Goal: Transaction & Acquisition: Purchase product/service

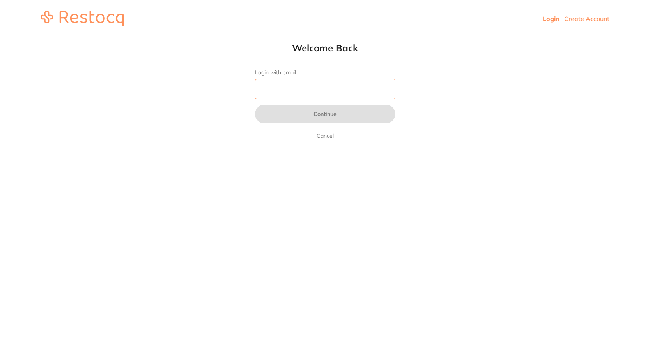
click at [303, 90] on input "Login with email" at bounding box center [325, 89] width 140 height 20
type input "[EMAIL_ADDRESS][DOMAIN_NAME]"
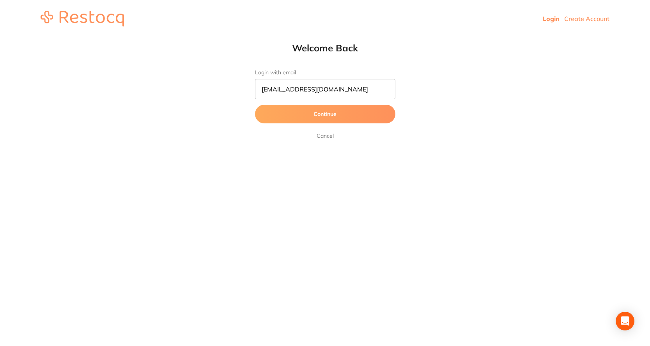
click at [295, 115] on button "Continue" at bounding box center [325, 114] width 140 height 19
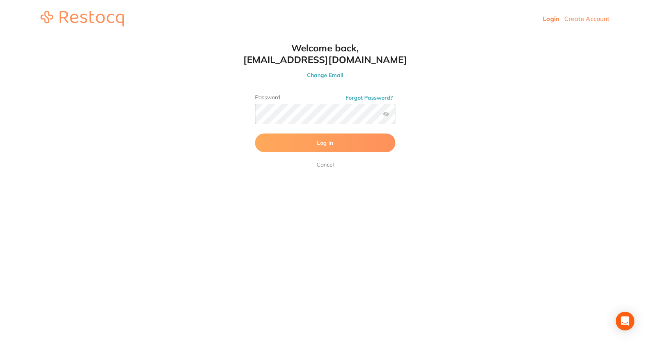
click at [290, 147] on button "Log In" at bounding box center [325, 143] width 140 height 19
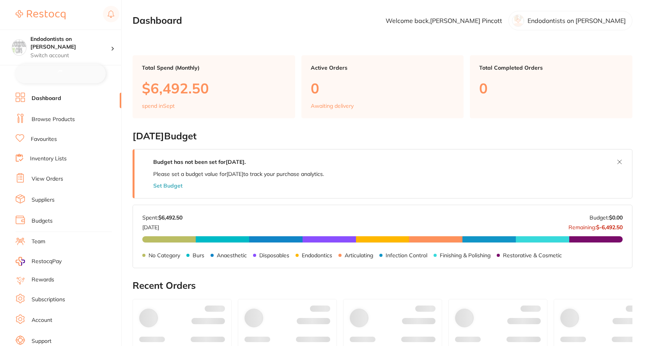
checkbox input "false"
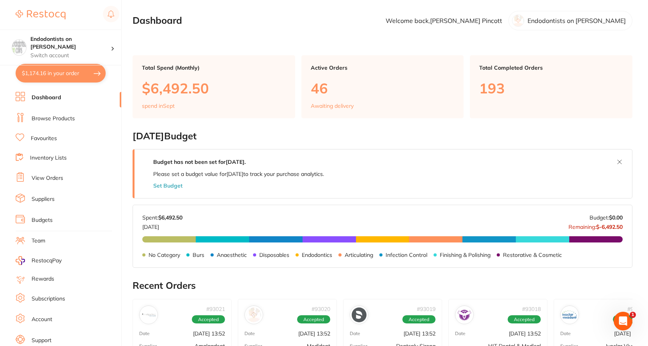
click at [67, 120] on link "Browse Products" at bounding box center [53, 119] width 43 height 8
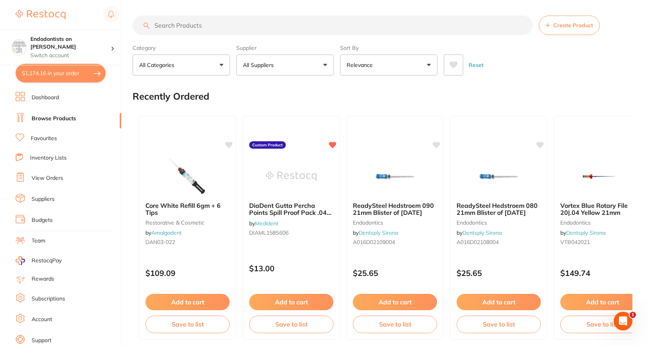
click at [174, 30] on input "search" at bounding box center [332, 25] width 400 height 19
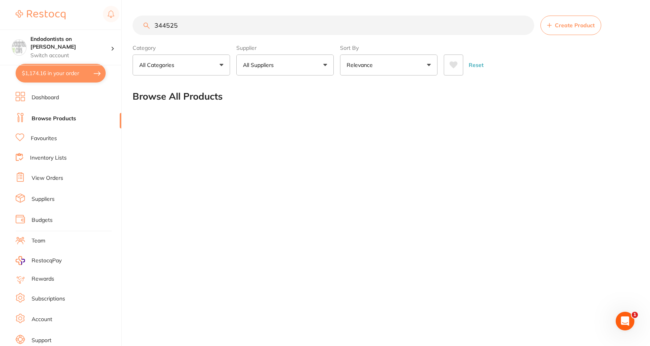
drag, startPoint x: 186, startPoint y: 22, endPoint x: 167, endPoint y: 26, distance: 19.6
click at [167, 26] on input "344525" at bounding box center [332, 25] width 401 height 19
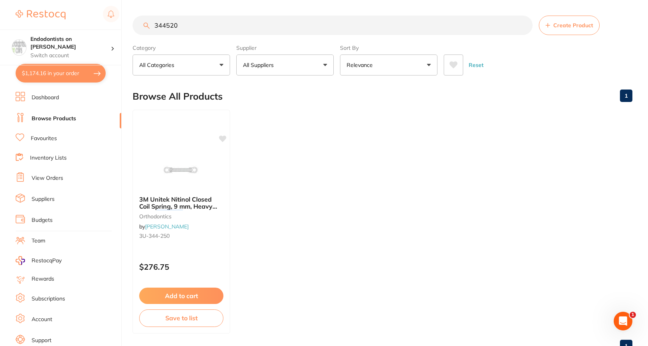
drag, startPoint x: 194, startPoint y: 28, endPoint x: 147, endPoint y: 23, distance: 47.5
click at [148, 23] on div "344520 Create Product" at bounding box center [382, 25] width 500 height 19
paste input "RO-PPTC25"
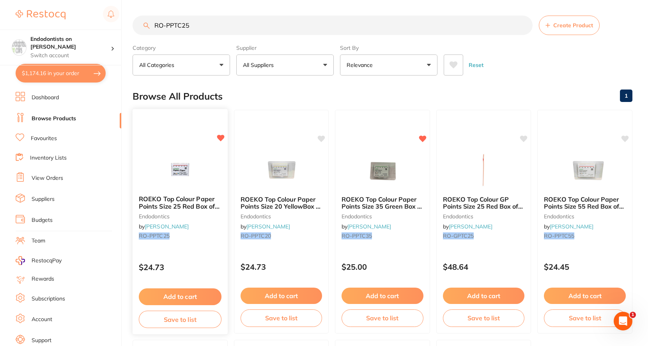
type input "RO-PPTC25"
click at [201, 295] on button "Add to cart" at bounding box center [180, 296] width 82 height 16
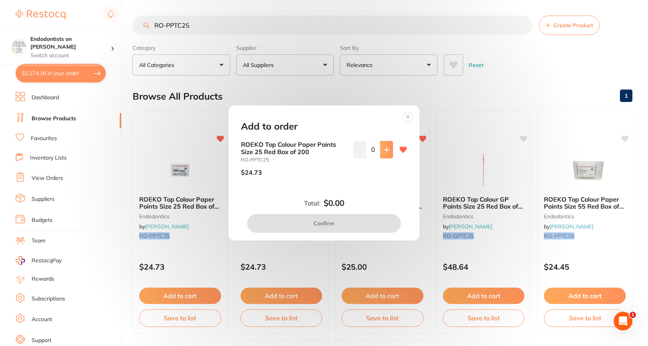
click at [386, 152] on icon at bounding box center [386, 150] width 6 height 6
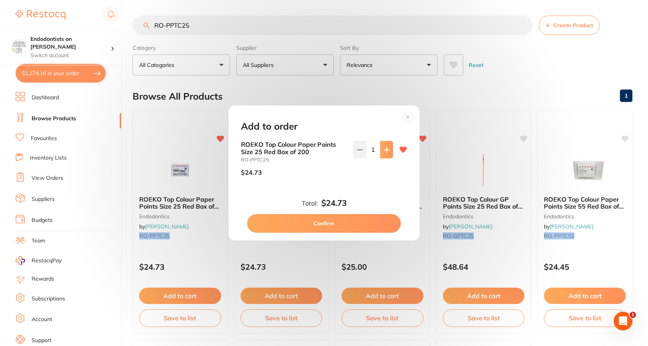
click at [386, 152] on icon at bounding box center [386, 150] width 6 height 6
type input "2"
click at [359, 223] on button "Confirm" at bounding box center [324, 223] width 154 height 19
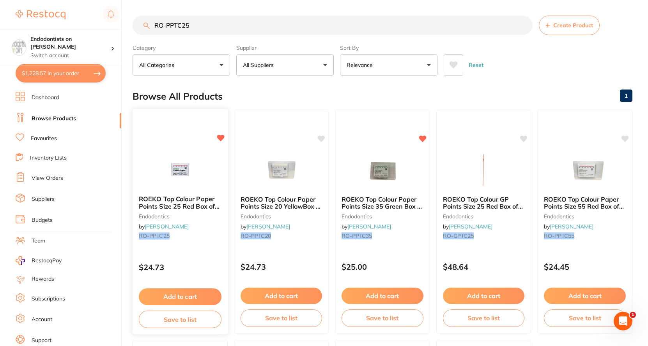
click at [188, 179] on img at bounding box center [179, 169] width 51 height 39
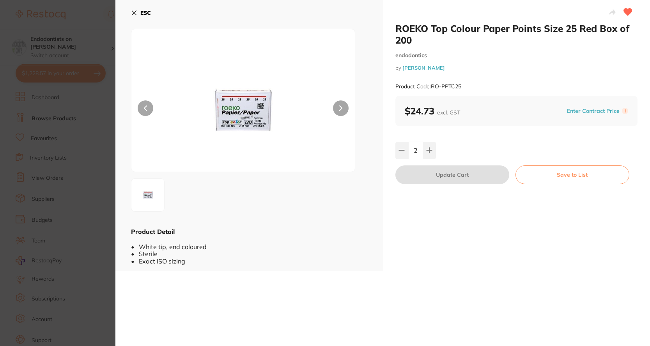
click at [340, 109] on icon at bounding box center [340, 108] width 3 height 5
click at [106, 316] on section "ROEKO Top Colour Paper Points Size 25 Red Box of 200 endodontics by [PERSON_NAM…" at bounding box center [325, 173] width 650 height 346
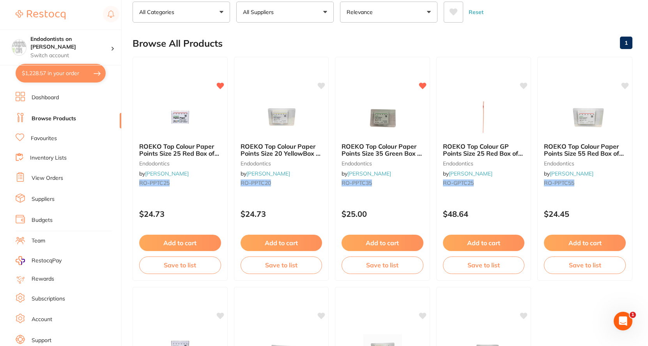
scroll to position [67, 0]
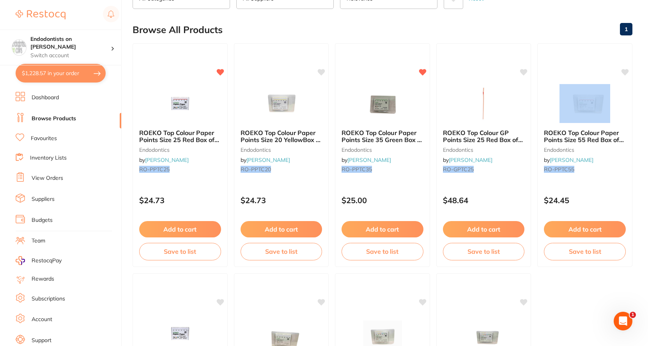
drag, startPoint x: 647, startPoint y: 79, endPoint x: 646, endPoint y: 41, distance: 37.8
click at [646, 41] on main "RO-PPTC25 Create Product Category All Categories All Categories endodontics Cle…" at bounding box center [389, 235] width 515 height 605
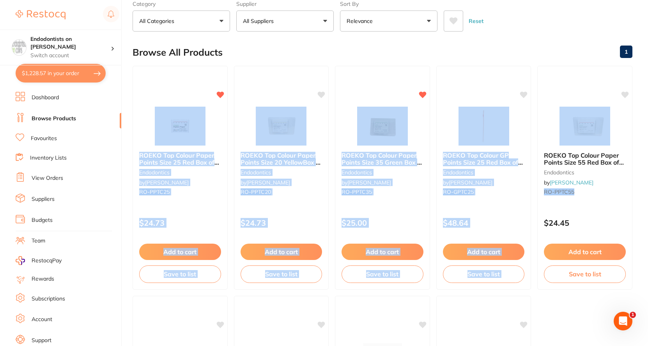
scroll to position [23, 0]
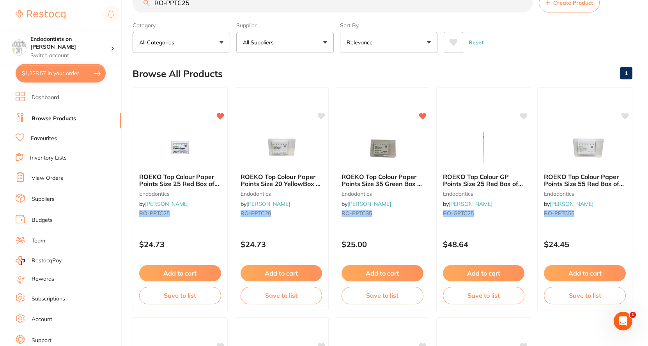
click at [195, 5] on input "RO-PPTC25" at bounding box center [332, 2] width 400 height 19
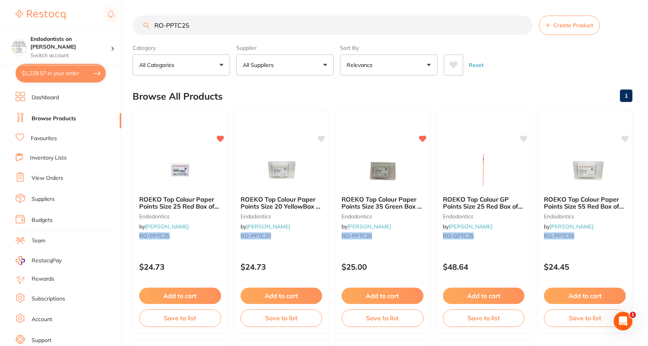
drag, startPoint x: 195, startPoint y: 4, endPoint x: 111, endPoint y: -1, distance: 84.3
click at [111, 0] on html "$1,228.57 Endodontists on [PERSON_NAME] Switch account Endodontists on [PERSON_…" at bounding box center [324, 173] width 648 height 346
paste input "50"
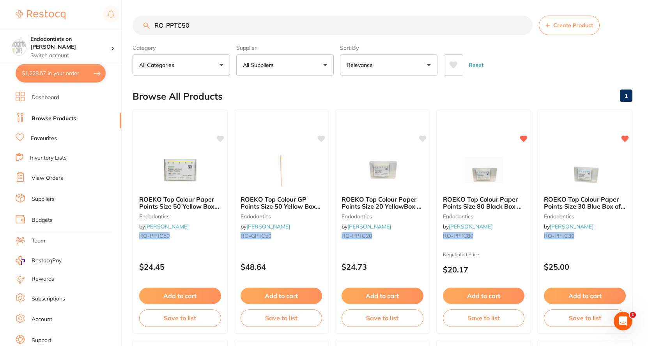
type input "RO-PPTC50"
click at [220, 140] on icon at bounding box center [220, 138] width 7 height 7
click at [179, 178] on img at bounding box center [180, 170] width 51 height 39
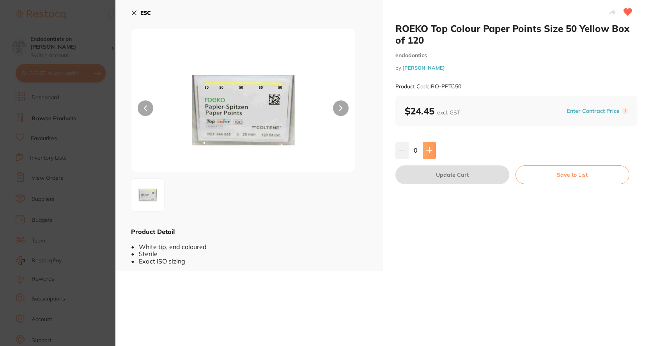
click at [424, 152] on button at bounding box center [429, 150] width 13 height 17
click at [426, 152] on icon at bounding box center [429, 150] width 6 height 6
type input "2"
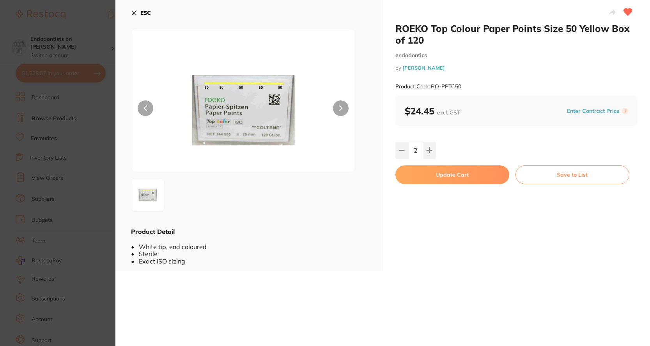
click at [453, 180] on button "Update Cart" at bounding box center [452, 175] width 114 height 19
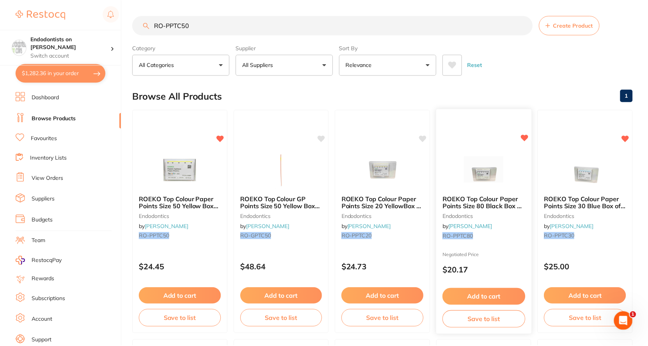
scroll to position [4, 0]
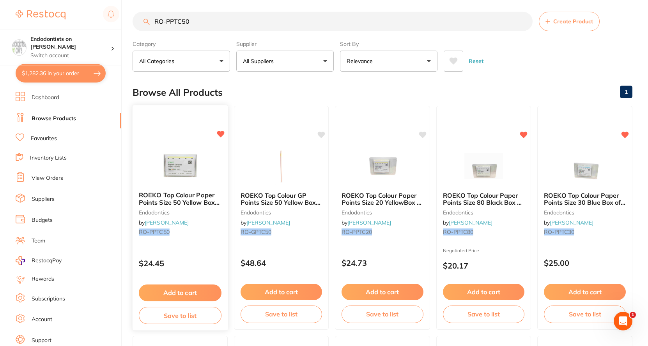
click at [174, 164] on img at bounding box center [179, 165] width 51 height 39
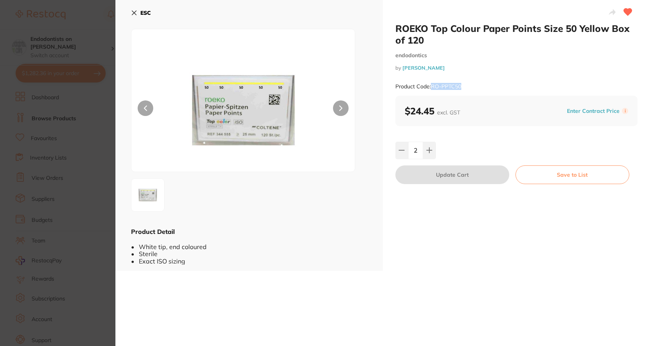
drag, startPoint x: 467, startPoint y: 85, endPoint x: 430, endPoint y: 86, distance: 37.4
click at [430, 86] on div "Product Code: RO-PPTC50" at bounding box center [516, 86] width 242 height 19
click at [74, 76] on section "ROEKO Top Colour Paper Points Size 50 Yellow Box of 120 endodontics by [PERSON_…" at bounding box center [325, 173] width 650 height 346
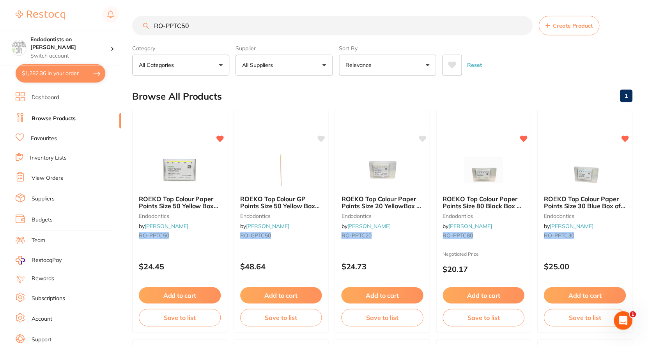
scroll to position [4, 0]
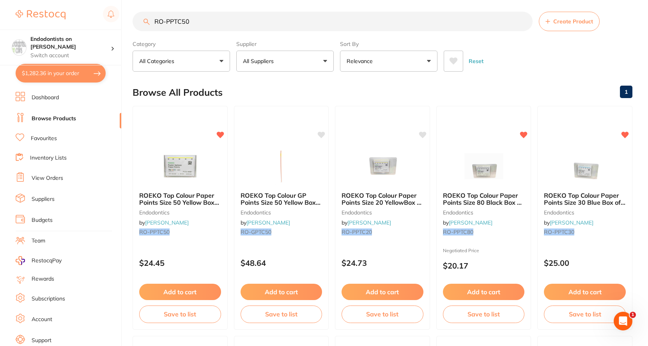
click at [60, 74] on button "$1,282.36 in your order" at bounding box center [61, 73] width 90 height 19
checkbox input "true"
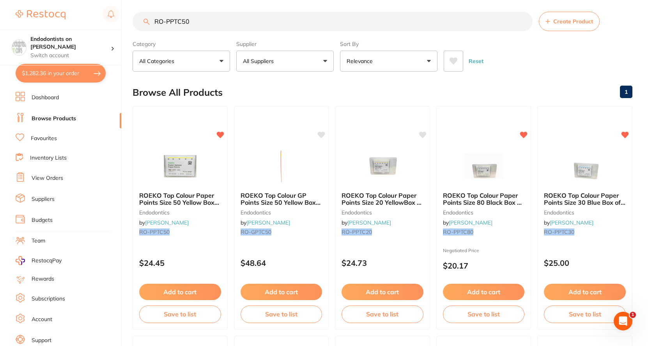
checkbox input "true"
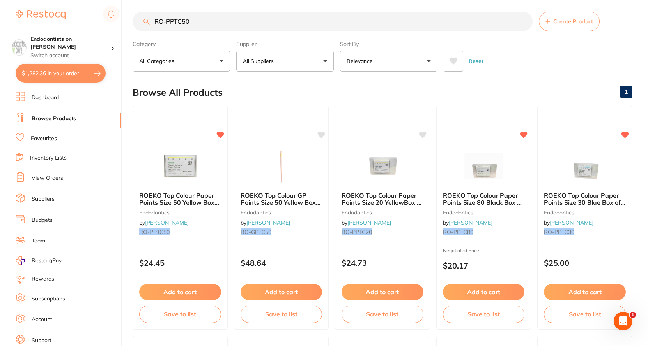
checkbox input "true"
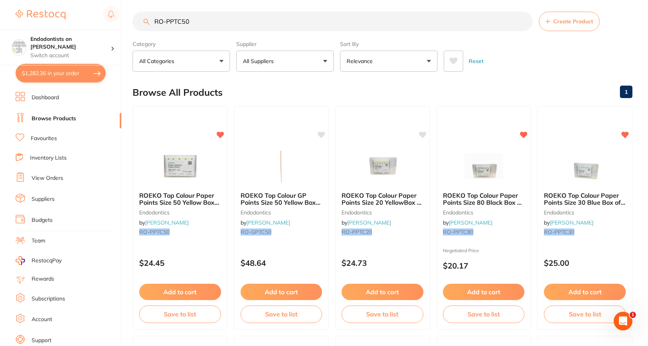
checkbox input "true"
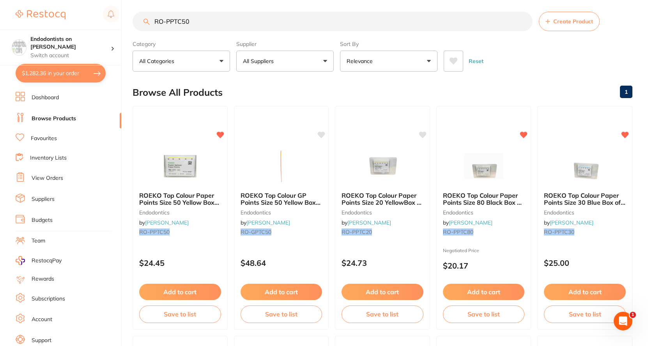
checkbox input "true"
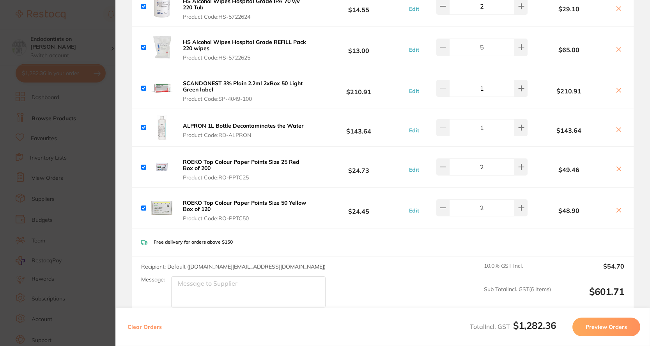
scroll to position [819, 0]
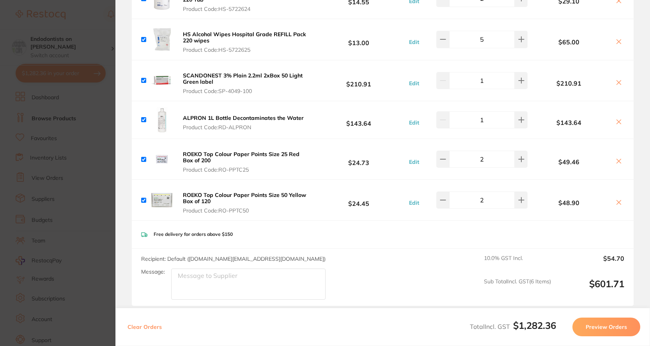
click at [109, 239] on section "Update RRP Set your pre negotiated price for this item. Item Agreed RRP (excl. …" at bounding box center [325, 173] width 650 height 346
